Goal: Use online tool/utility: Use online tool/utility

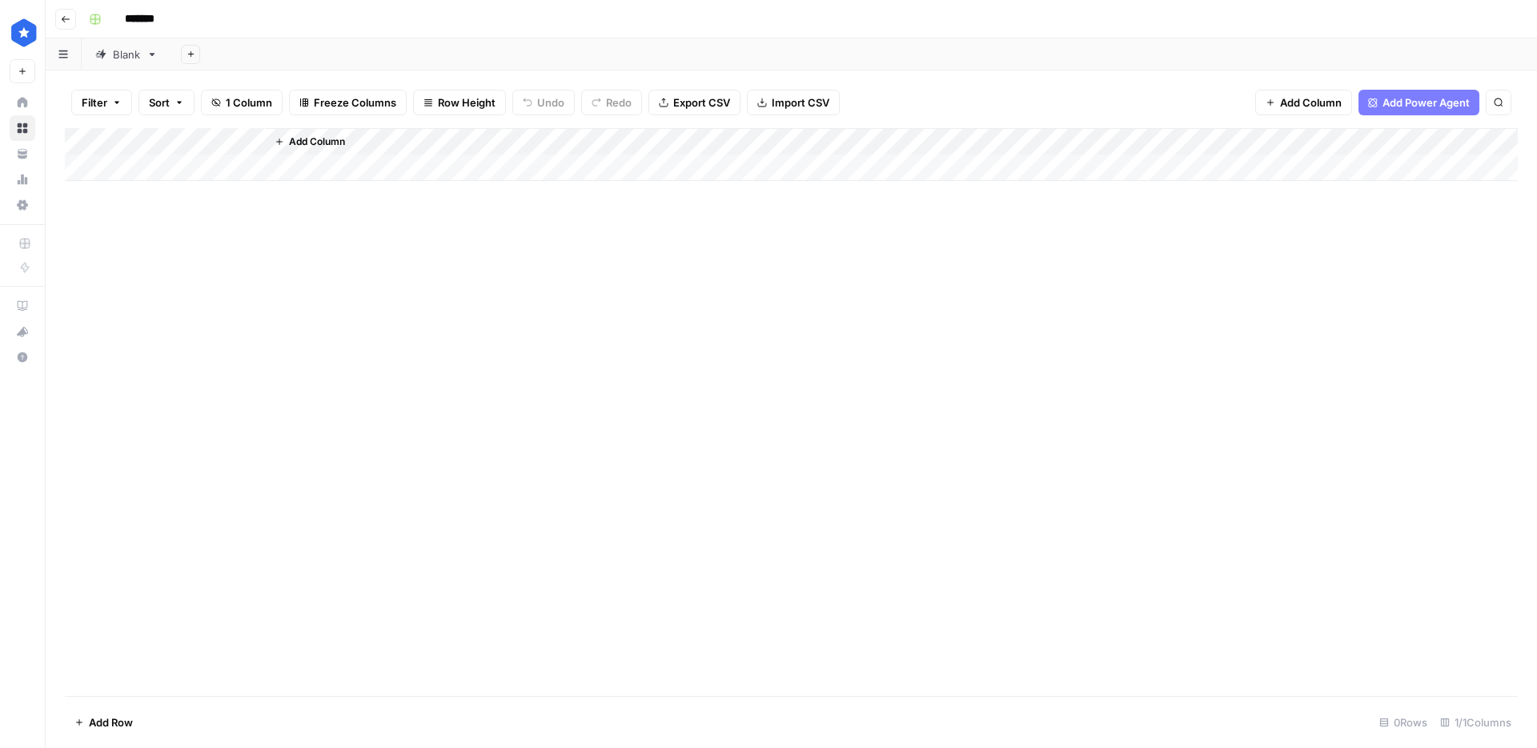
click at [133, 58] on div "Blank" at bounding box center [126, 54] width 27 height 16
click at [186, 680] on div "Add Column" at bounding box center [791, 412] width 1453 height 568
click at [179, 683] on div "Add Column" at bounding box center [791, 412] width 1453 height 568
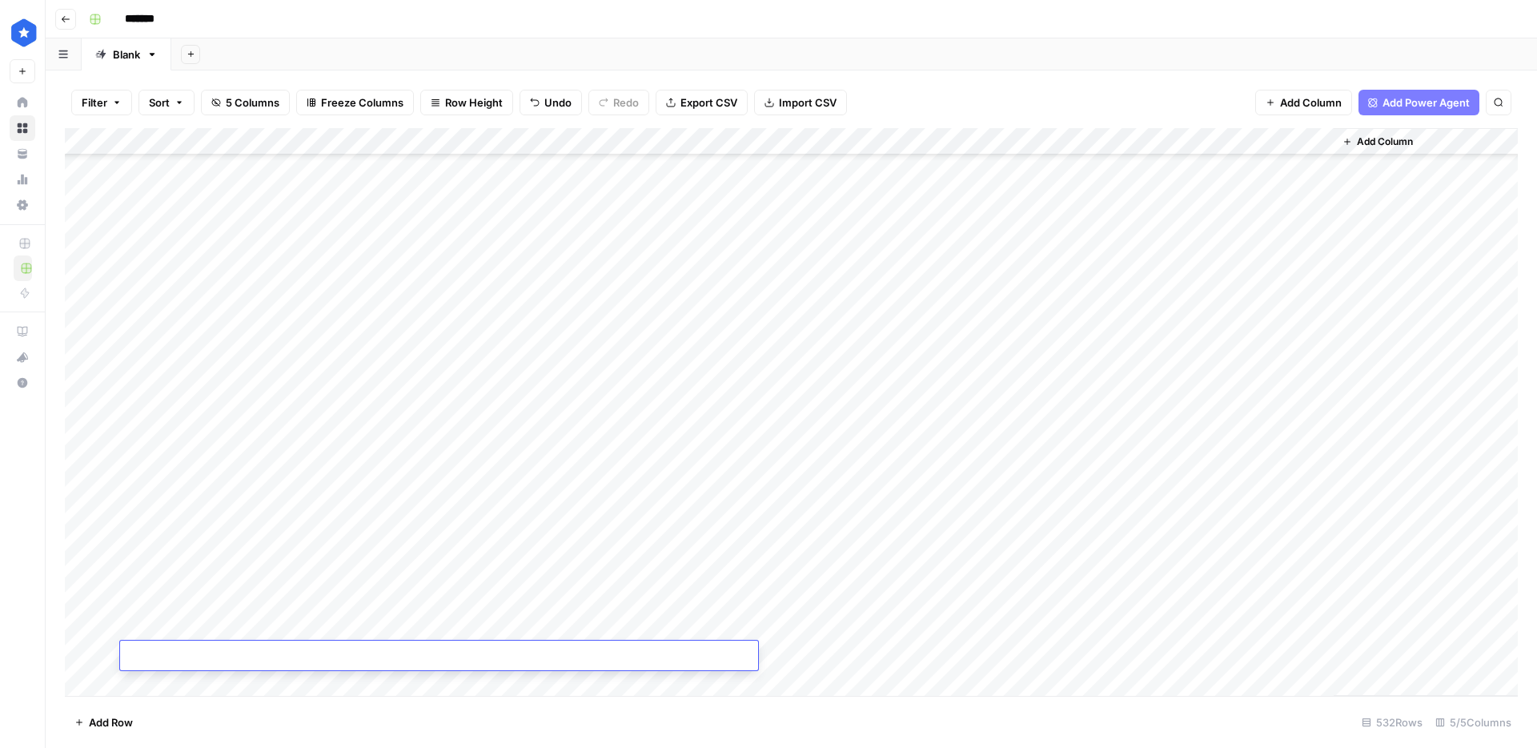
scroll to position [13967, 0]
click at [350, 619] on div "Add Column" at bounding box center [791, 412] width 1453 height 568
click at [793, 624] on div "Add Column" at bounding box center [791, 412] width 1453 height 568
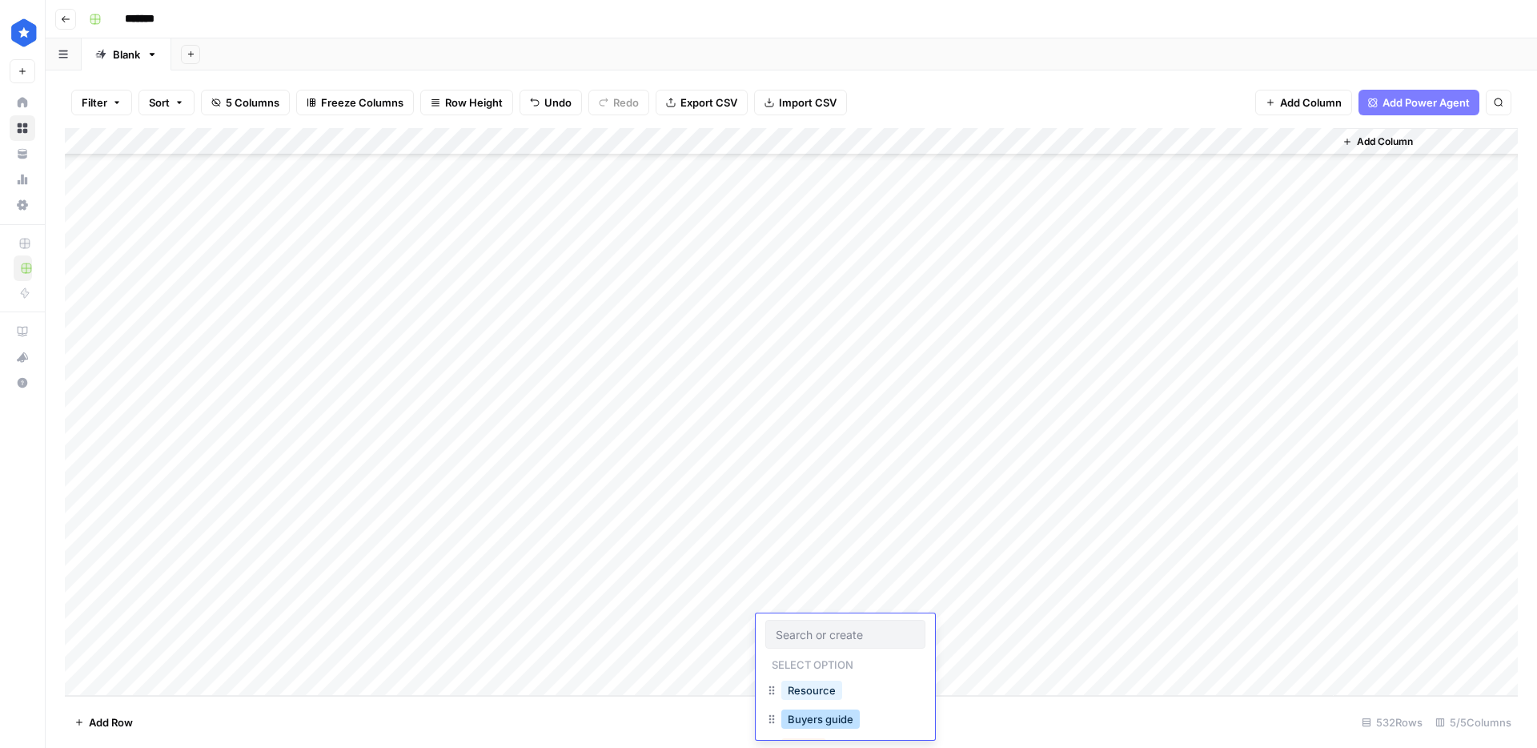
click at [822, 717] on button "Buyers guide" at bounding box center [820, 718] width 78 height 19
click at [564, 664] on div "Add Column" at bounding box center [791, 412] width 1453 height 568
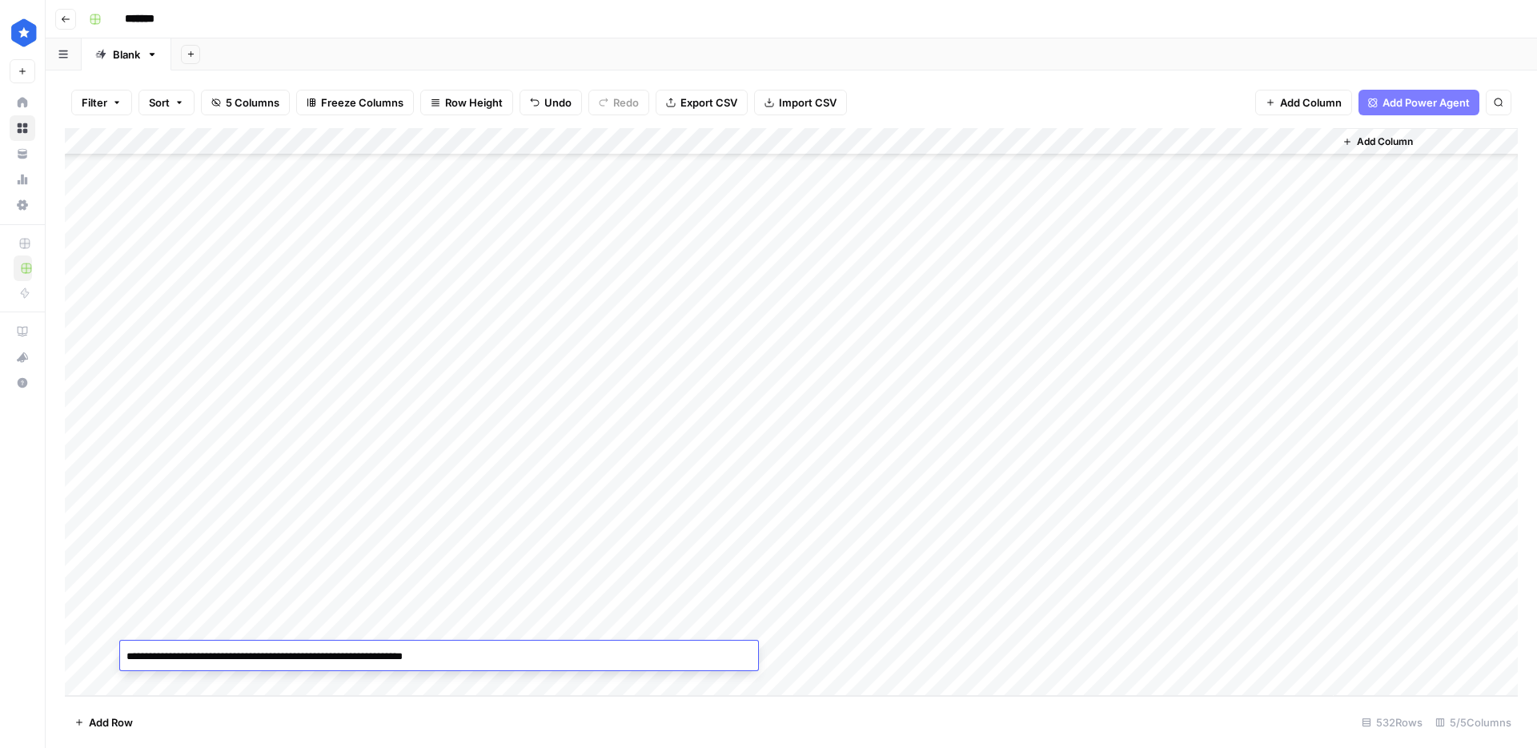
type textarea "**********"
click at [566, 643] on div "**********" at bounding box center [439, 655] width 638 height 30
drag, startPoint x: 574, startPoint y: 636, endPoint x: 588, endPoint y: 634, distance: 13.7
click at [574, 636] on div "Add Column" at bounding box center [791, 412] width 1453 height 568
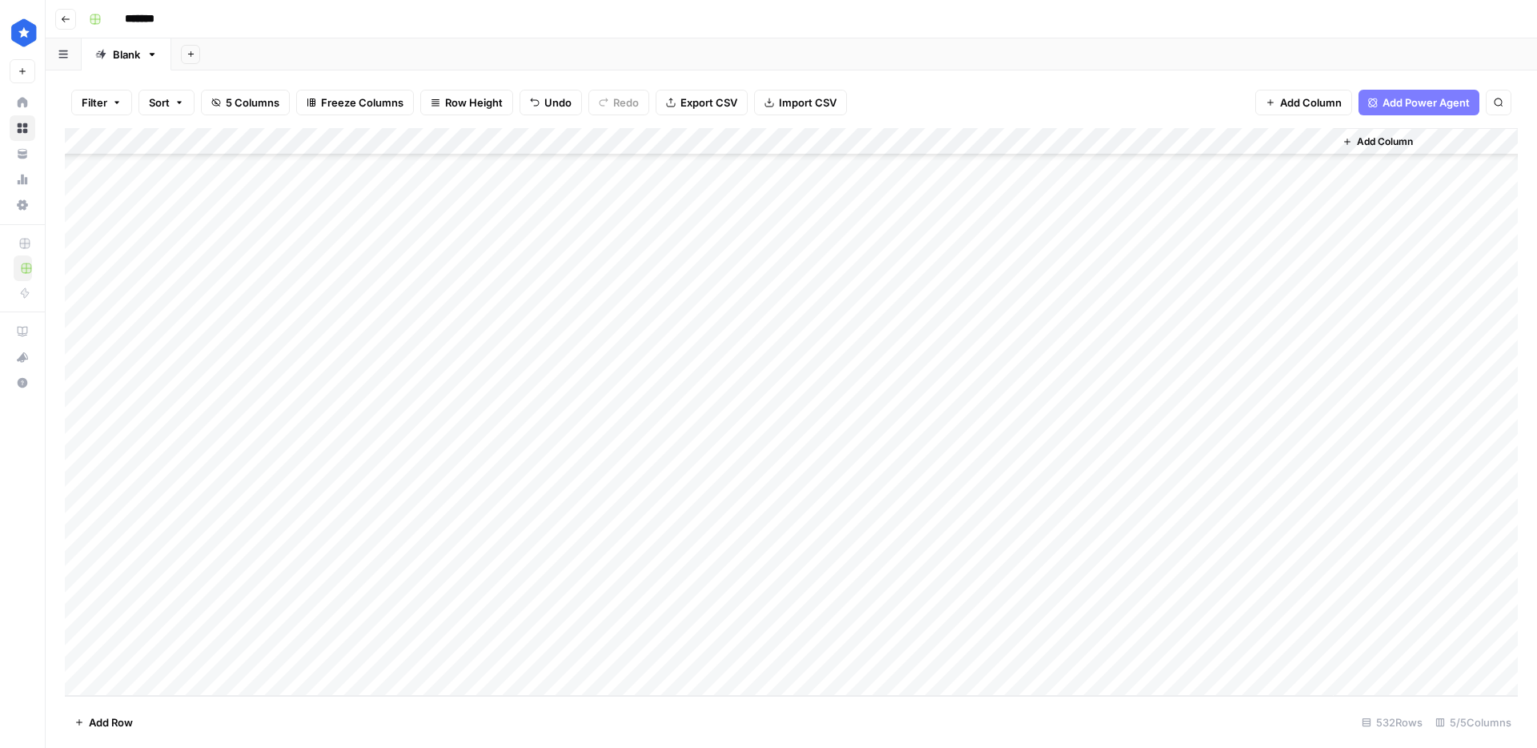
click at [797, 605] on div "Add Column" at bounding box center [791, 412] width 1453 height 568
click at [799, 646] on div "Add Column" at bounding box center [791, 412] width 1453 height 568
type input "res"
click at [793, 708] on button "Resource" at bounding box center [811, 717] width 61 height 19
click at [976, 626] on div "Add Column" at bounding box center [791, 412] width 1453 height 568
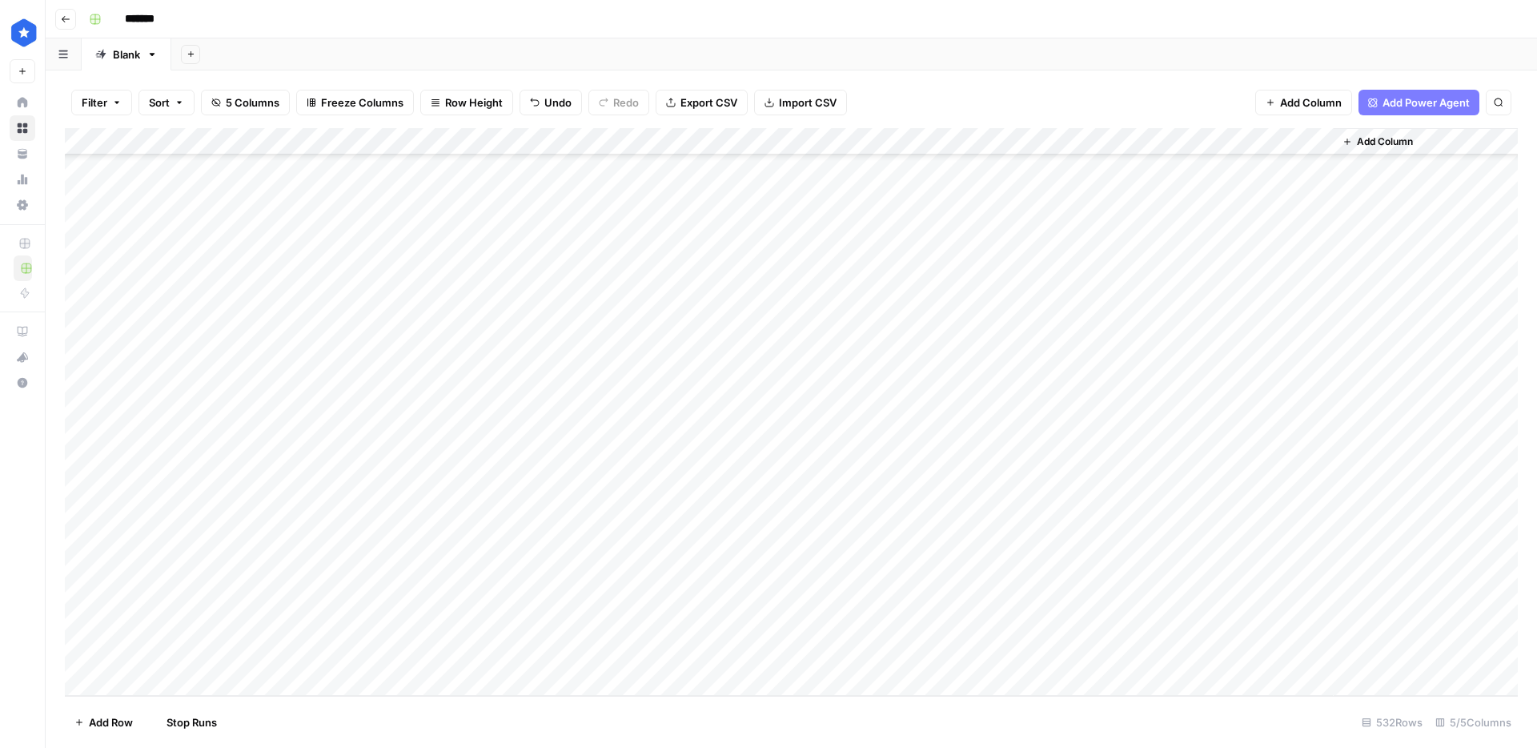
click at [971, 653] on div "Add Column" at bounding box center [791, 412] width 1453 height 568
click at [1176, 628] on div "Add Column" at bounding box center [791, 412] width 1453 height 568
